Goal: Navigation & Orientation: Find specific page/section

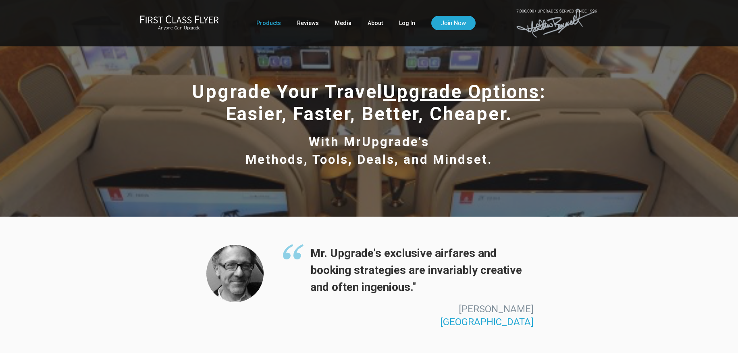
click at [116, 233] on div "Mr. Upgrade's exclusive airfares and booking strategies are invariably creative…" at bounding box center [369, 285] width 738 height 139
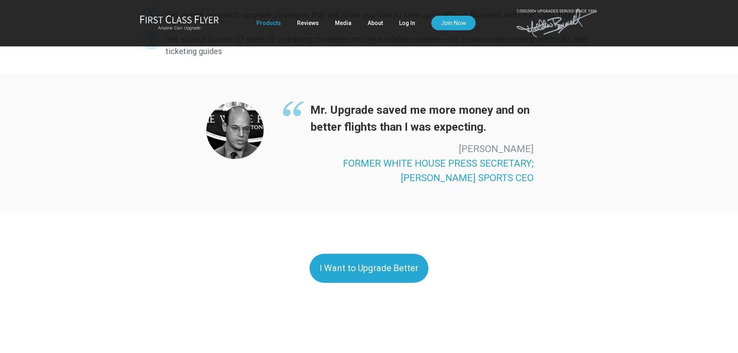
scroll to position [613, 0]
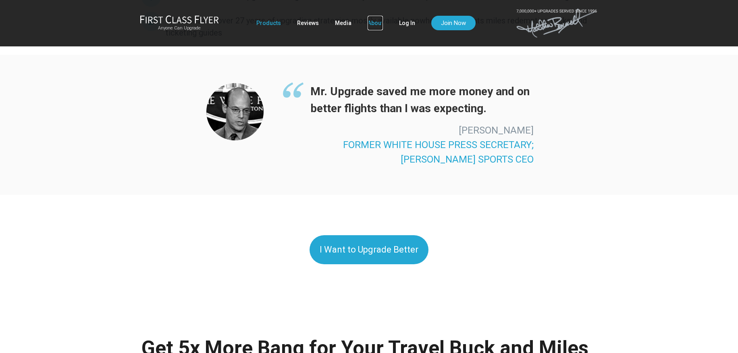
click at [375, 26] on link "About" at bounding box center [375, 23] width 15 height 15
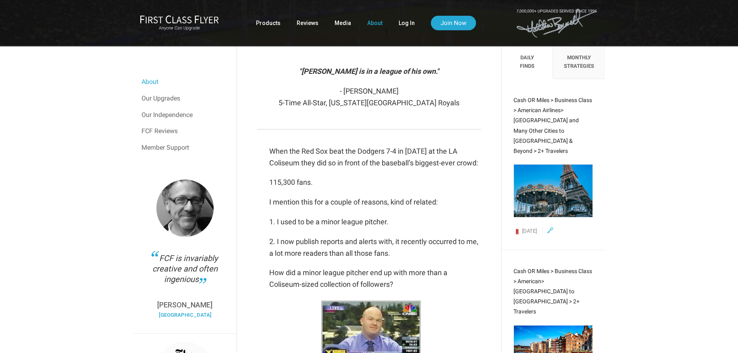
scroll to position [203, 0]
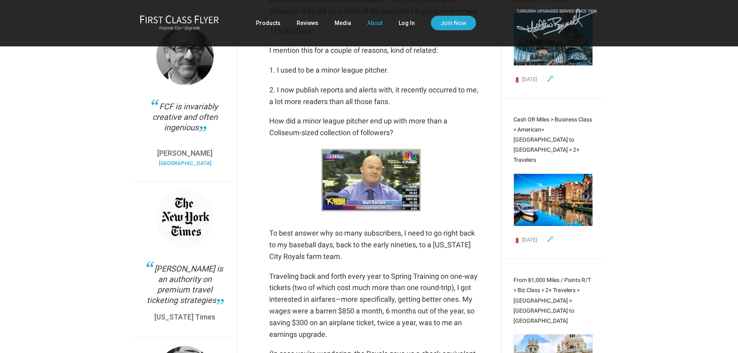
scroll to position [0, 0]
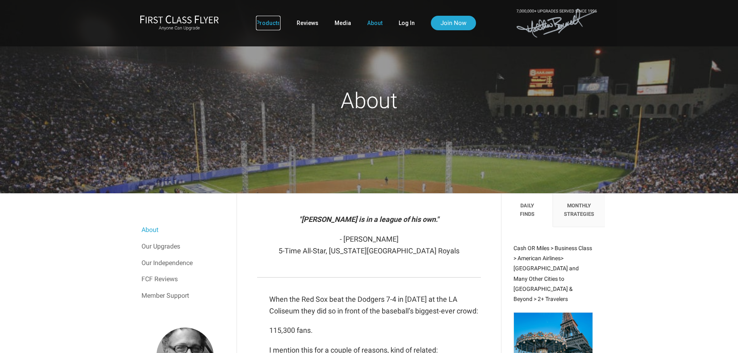
click at [268, 23] on link "Products" at bounding box center [268, 23] width 25 height 15
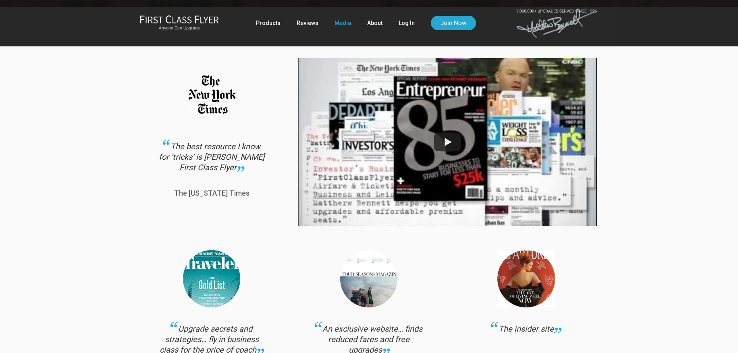
scroll to position [159, 0]
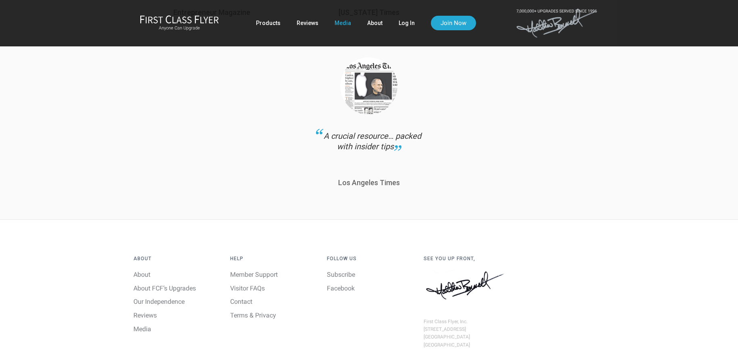
scroll to position [925, 0]
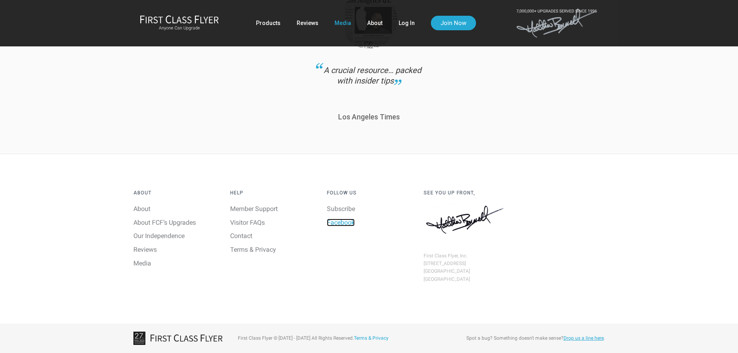
click at [352, 223] on link "Facebook" at bounding box center [341, 222] width 28 height 8
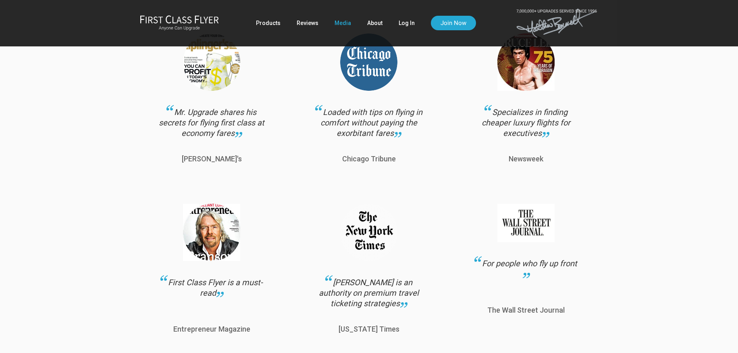
scroll to position [0, 0]
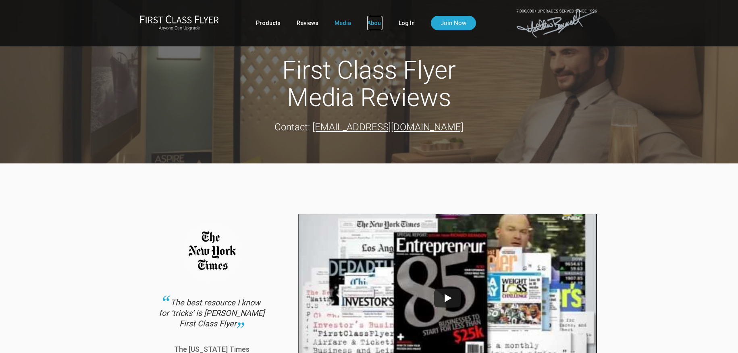
click at [371, 23] on link "About" at bounding box center [374, 23] width 15 height 15
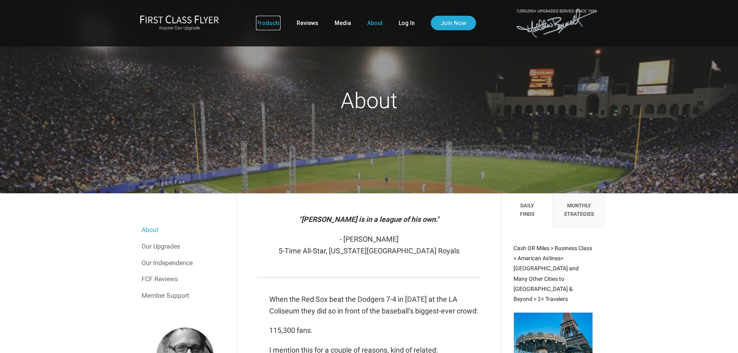
click at [271, 24] on link "Products" at bounding box center [268, 23] width 25 height 15
